Goal: Task Accomplishment & Management: Use online tool/utility

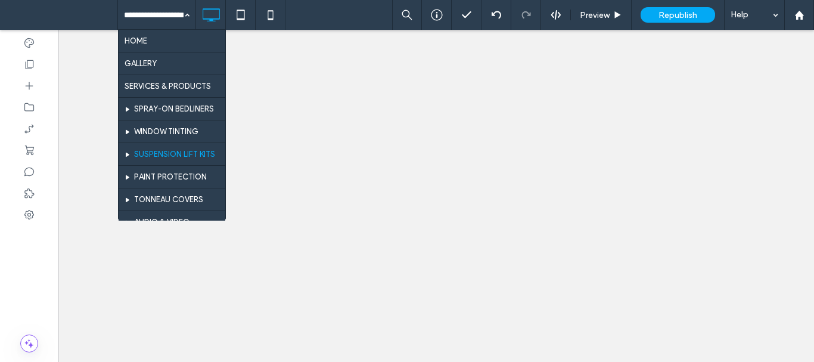
click at [0, 0] on div at bounding box center [0, 0] width 0 height 0
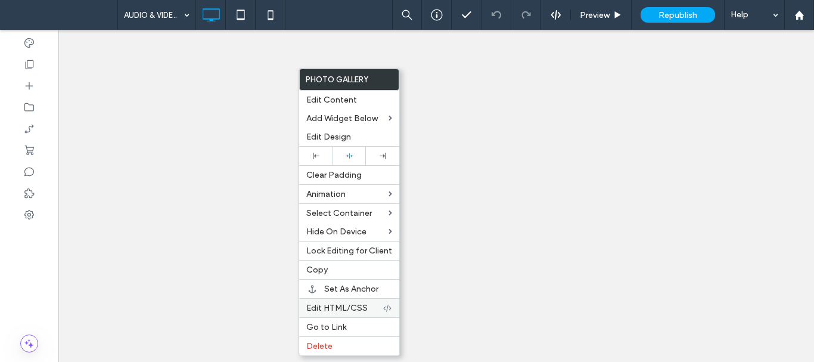
click at [344, 306] on span "Edit HTML/CSS" at bounding box center [336, 308] width 61 height 10
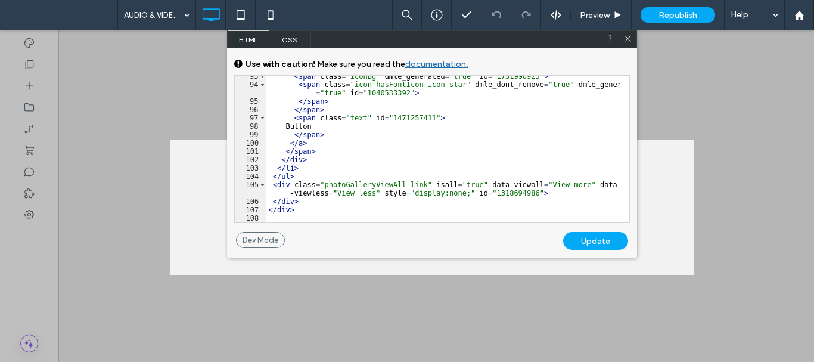
scroll to position [1030, 0]
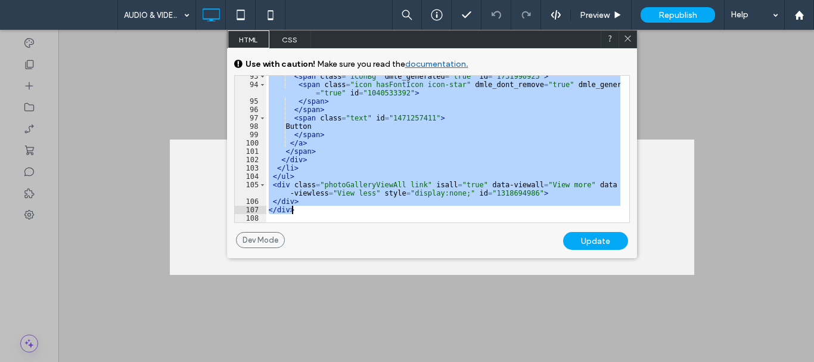
drag, startPoint x: 269, startPoint y: 97, endPoint x: 398, endPoint y: 214, distance: 174.2
click at [398, 214] on div "< span class = "iconBg" dmle_generated = "true" id = "1731990925" > < span clas…" at bounding box center [443, 153] width 354 height 163
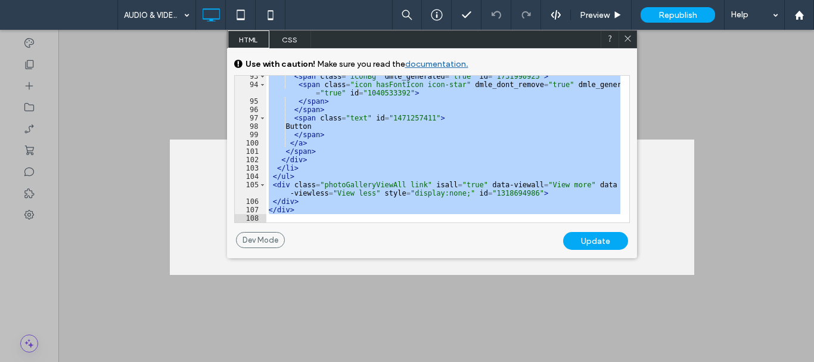
click at [626, 36] on icon at bounding box center [627, 38] width 9 height 9
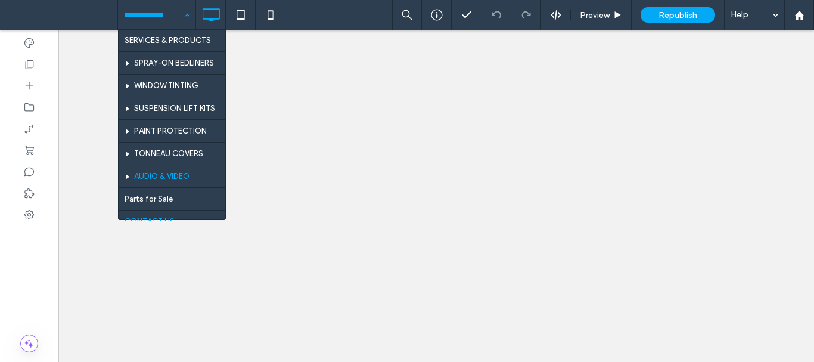
scroll to position [80, 0]
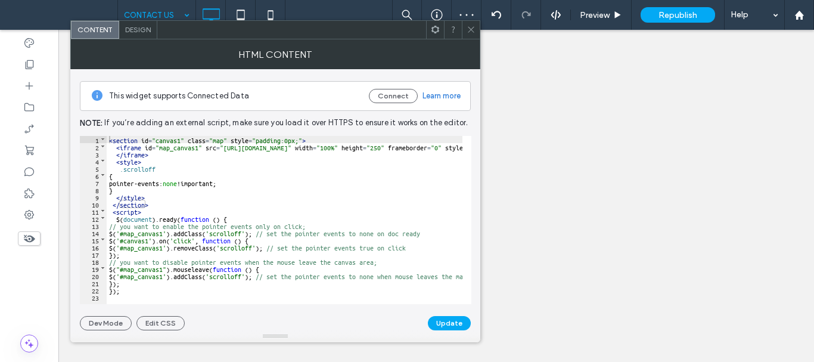
click at [251, 201] on div "< section id = "canvas1" class = "map" style = "padding:0px;" > < iframe id = "…" at bounding box center [769, 222] width 1324 height 173
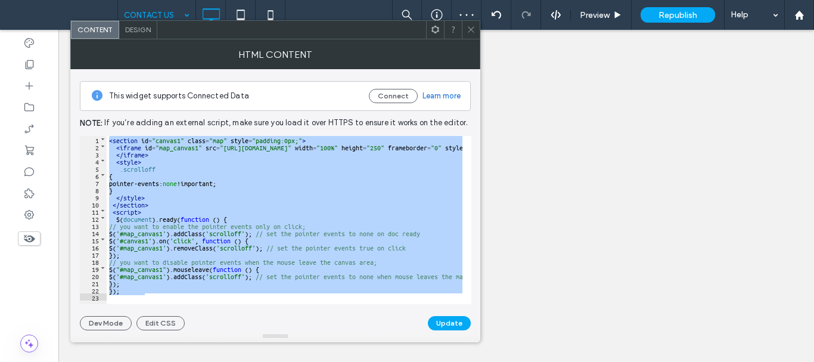
click at [470, 32] on icon at bounding box center [471, 29] width 9 height 9
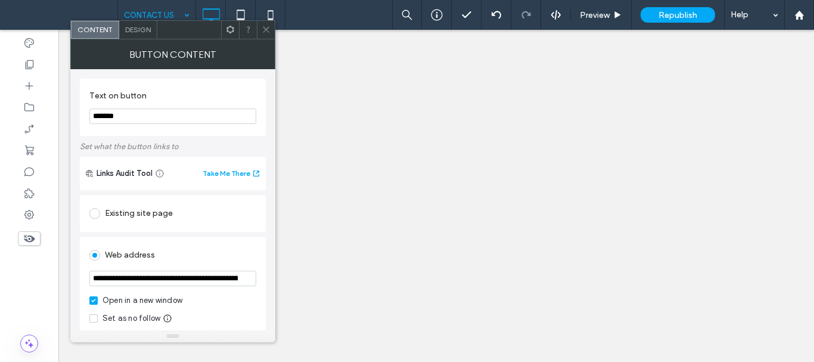
click at [194, 278] on input "**********" at bounding box center [172, 278] width 167 height 15
click at [264, 36] on span at bounding box center [266, 30] width 9 height 18
